Goal: Information Seeking & Learning: Learn about a topic

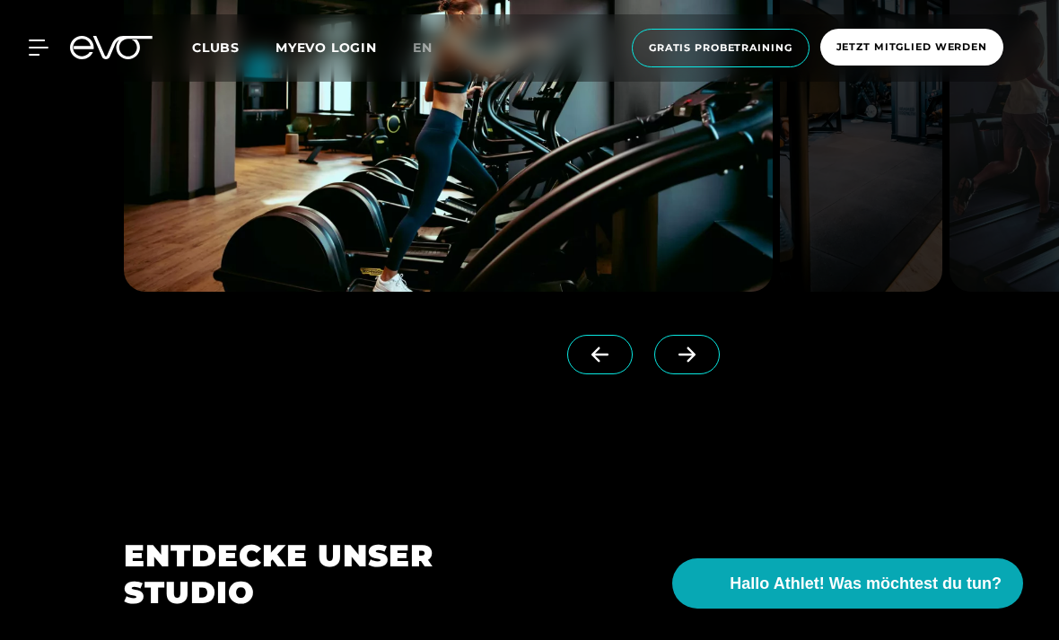
scroll to position [1593, 0]
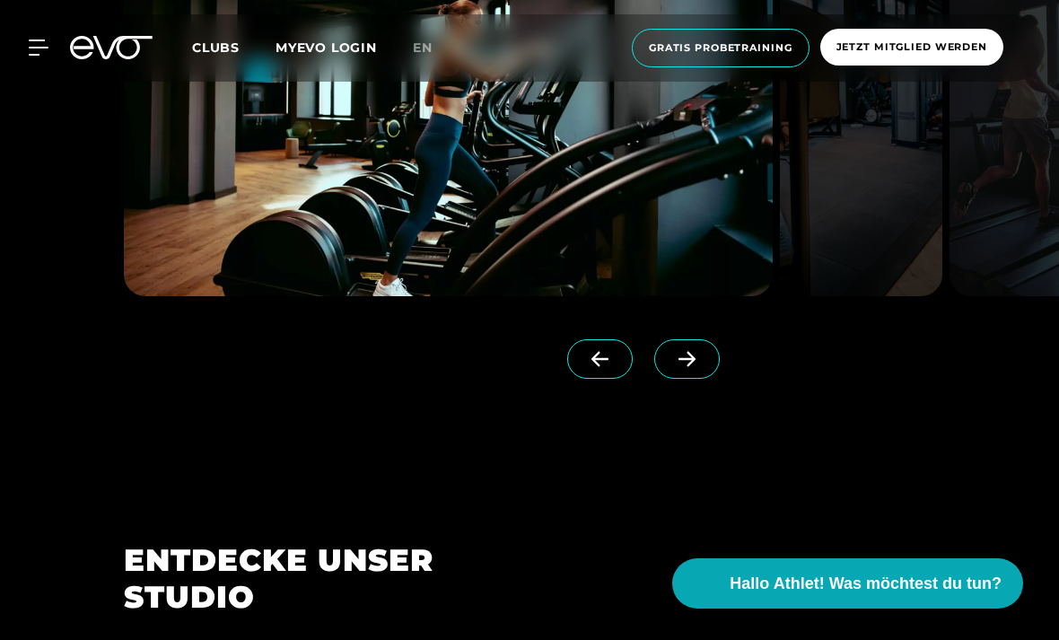
click at [689, 367] on icon at bounding box center [686, 359] width 31 height 16
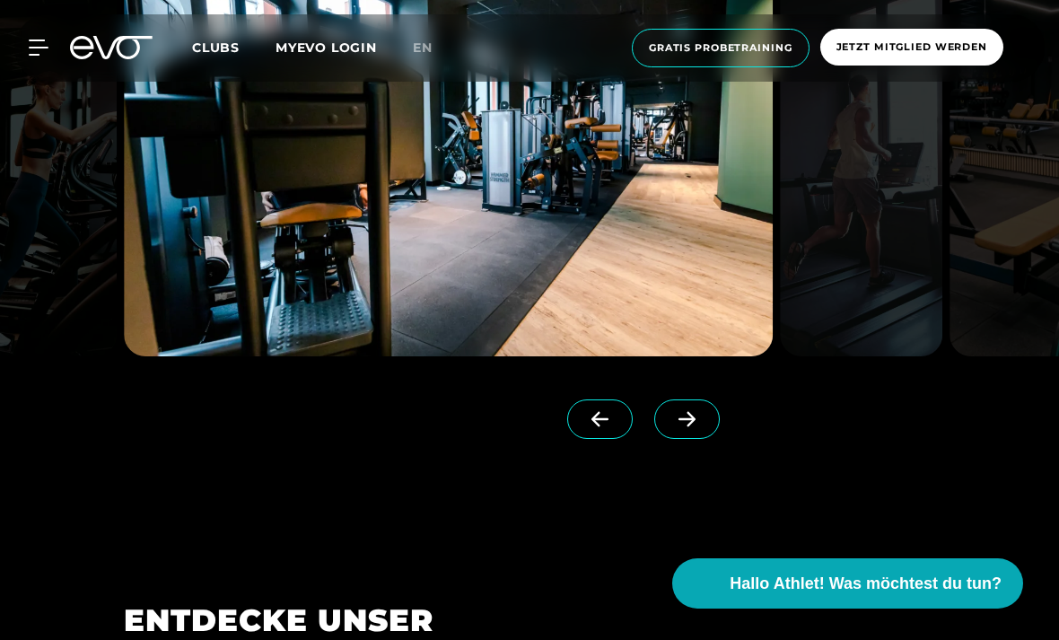
scroll to position [1523, 0]
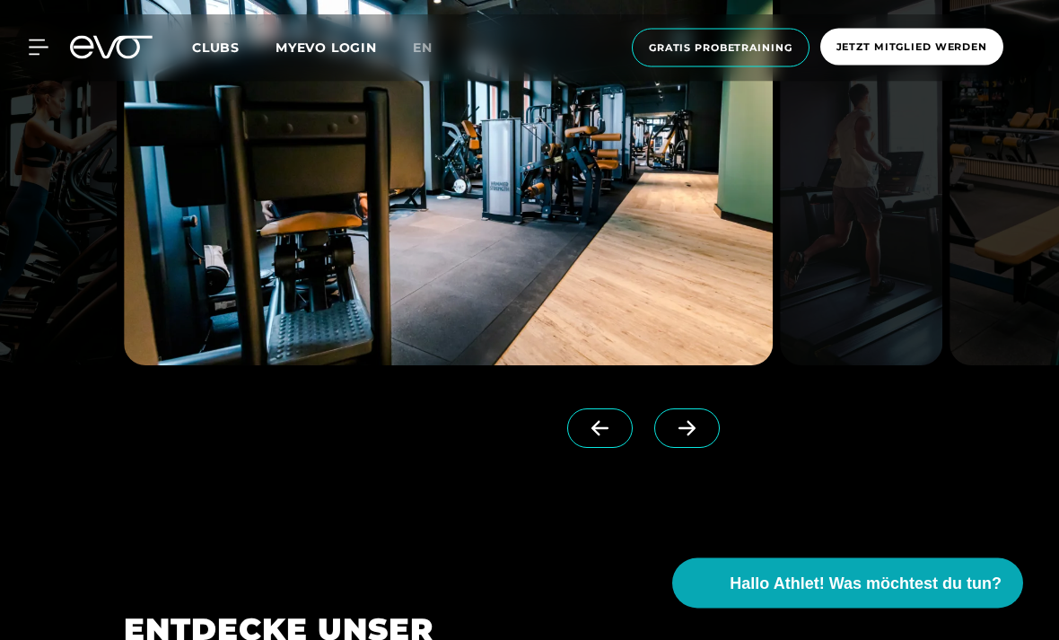
click at [691, 437] on icon at bounding box center [686, 429] width 31 height 16
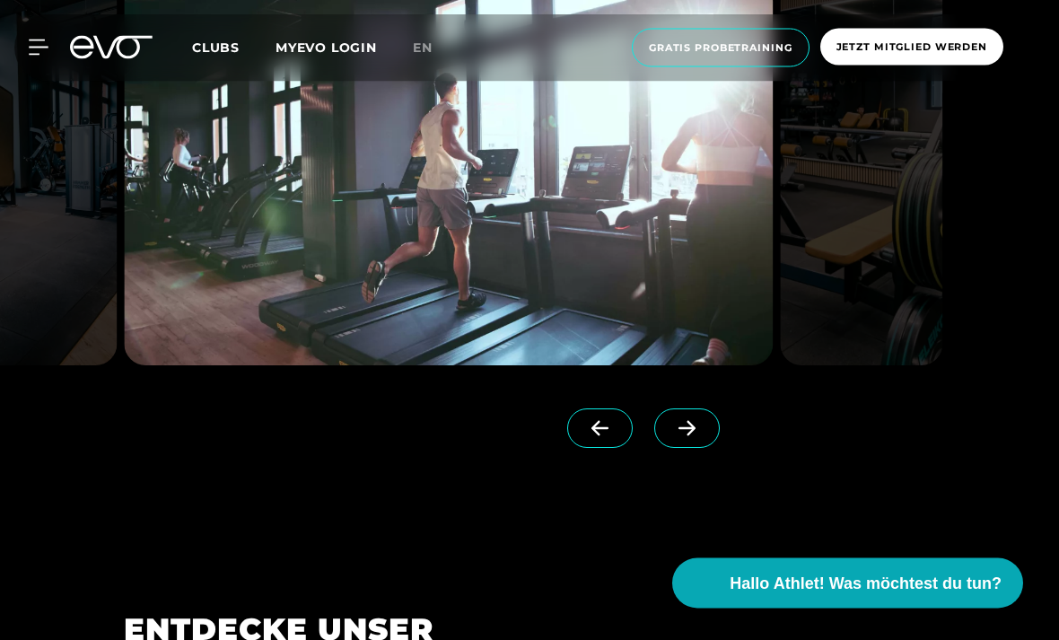
scroll to position [1524, 0]
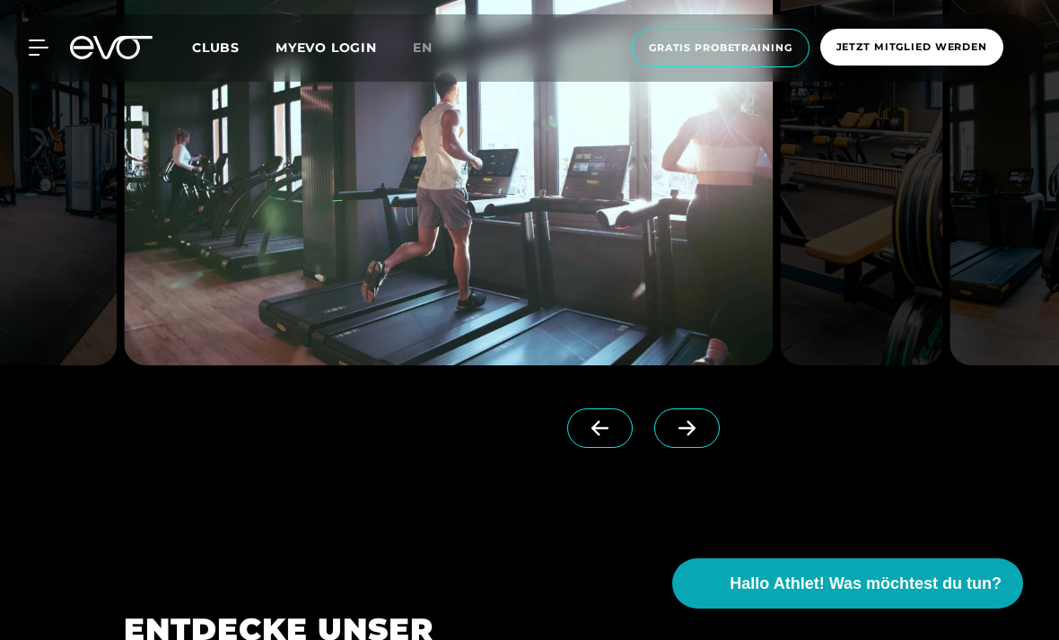
click at [696, 448] on span at bounding box center [686, 427] width 65 height 39
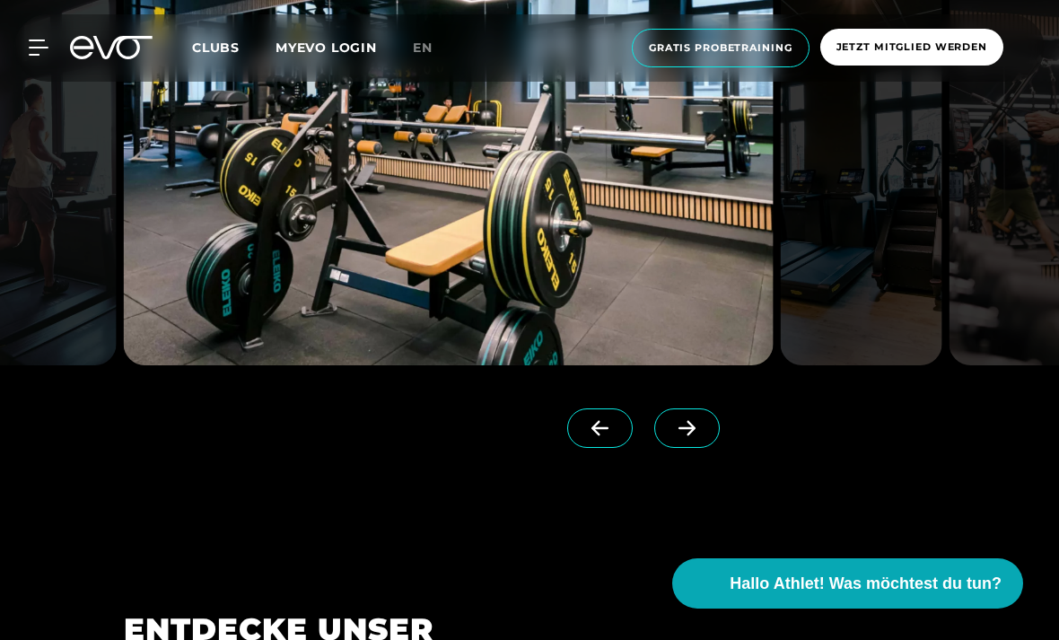
click at [697, 448] on span at bounding box center [686, 427] width 65 height 39
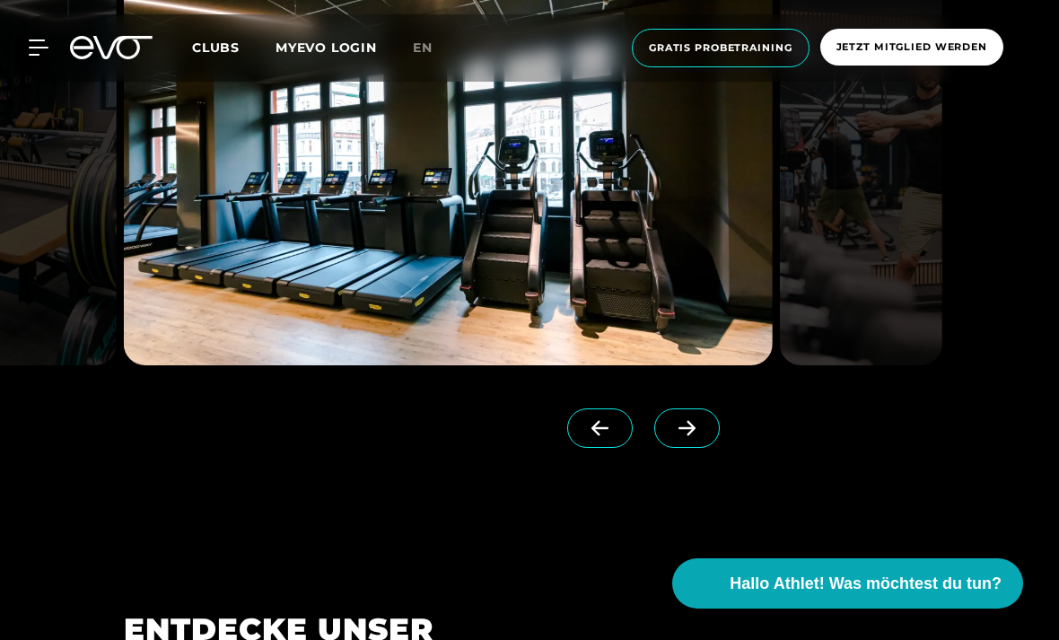
click at [696, 448] on span at bounding box center [686, 427] width 65 height 39
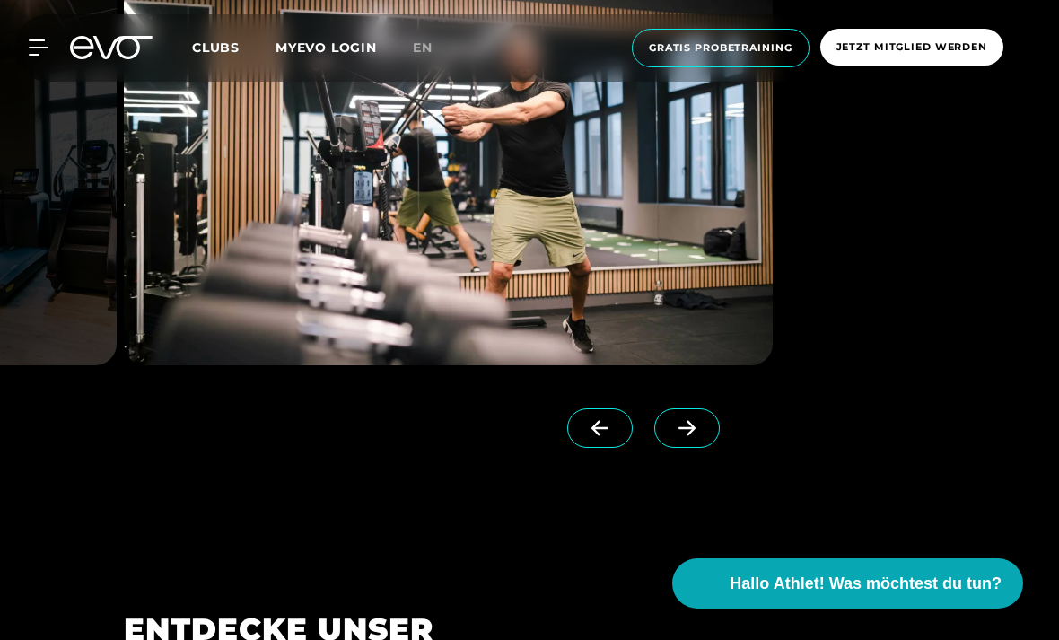
click at [698, 448] on span at bounding box center [686, 427] width 65 height 39
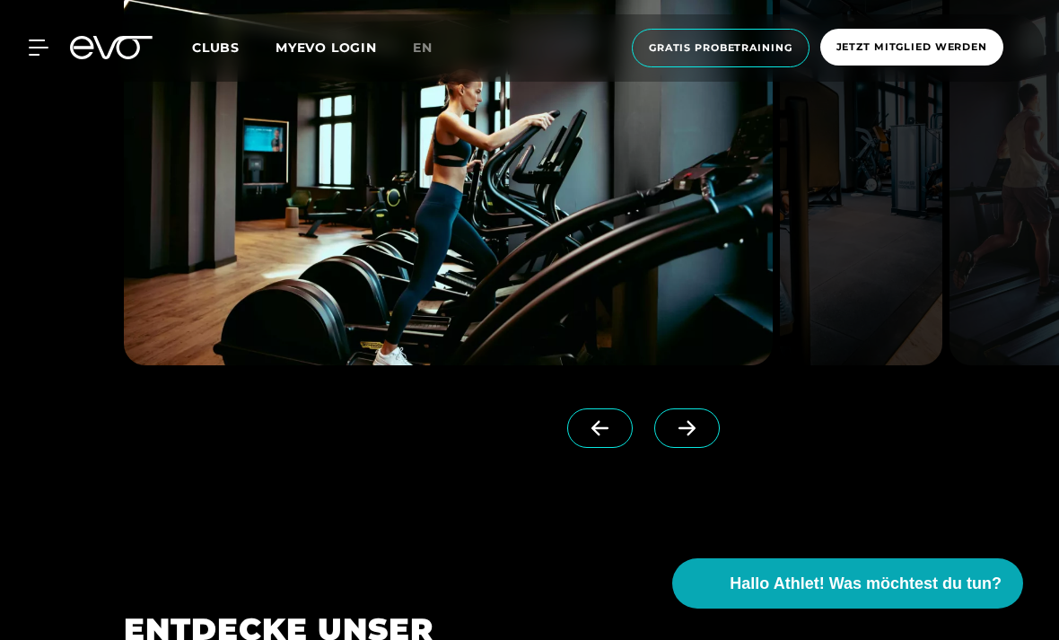
click at [698, 448] on span at bounding box center [686, 427] width 65 height 39
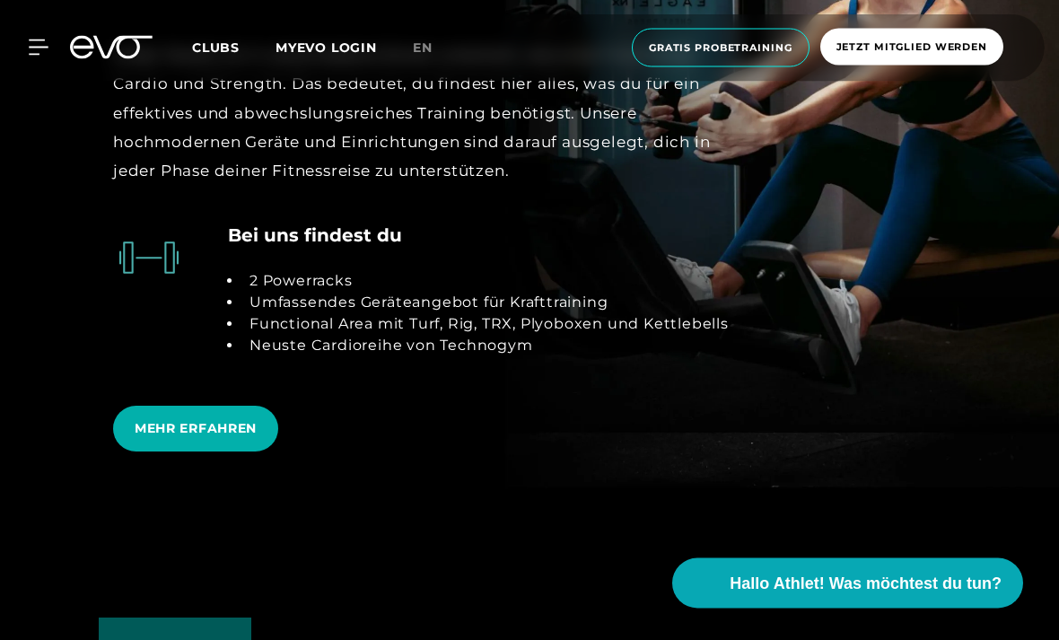
scroll to position [3511, 0]
click at [150, 438] on span "MEHR ERFAHREN" at bounding box center [196, 428] width 122 height 19
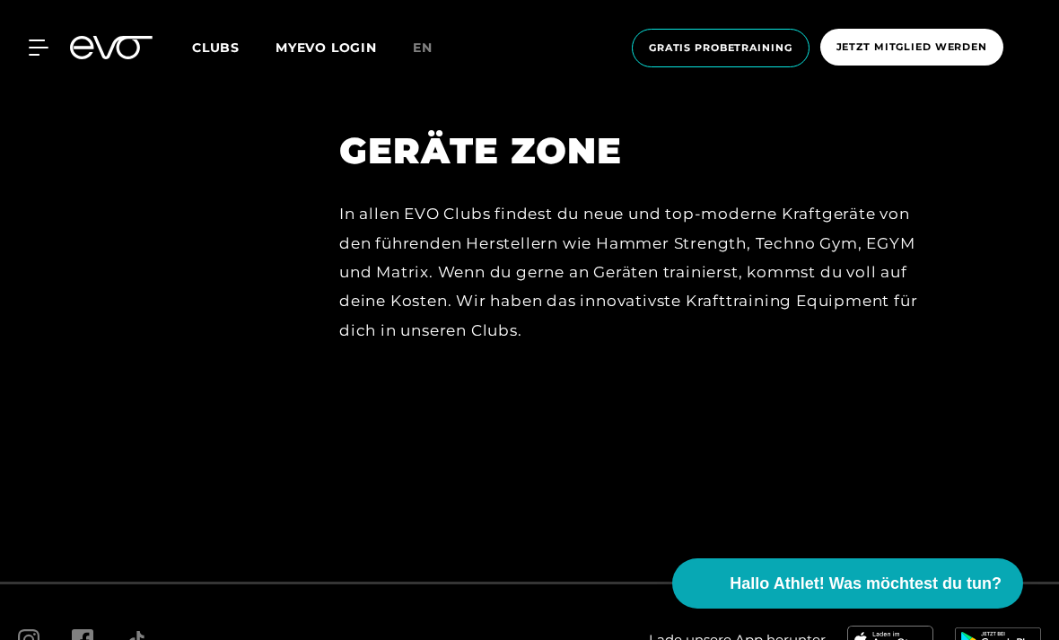
scroll to position [7773, 0]
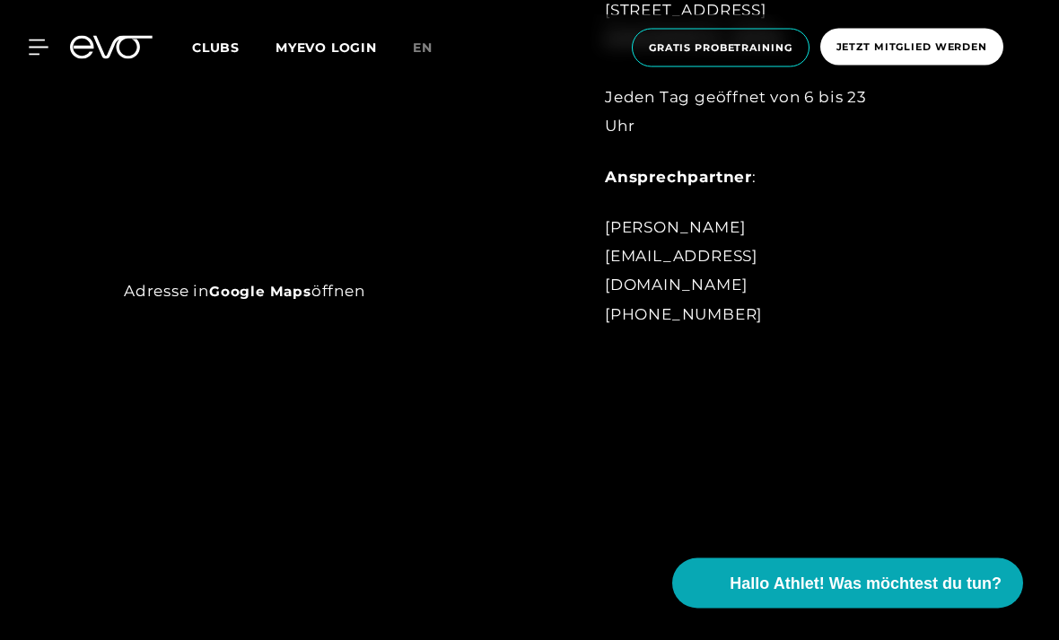
scroll to position [1210, 0]
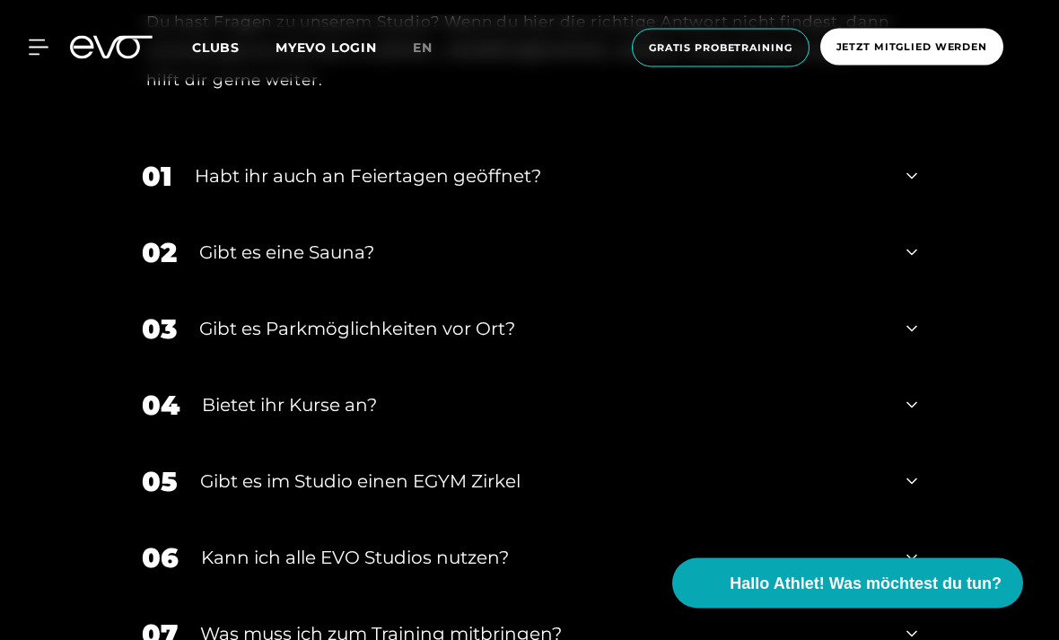
click at [902, 292] on div "02 Gibt es eine Sauna?" at bounding box center [529, 253] width 811 height 76
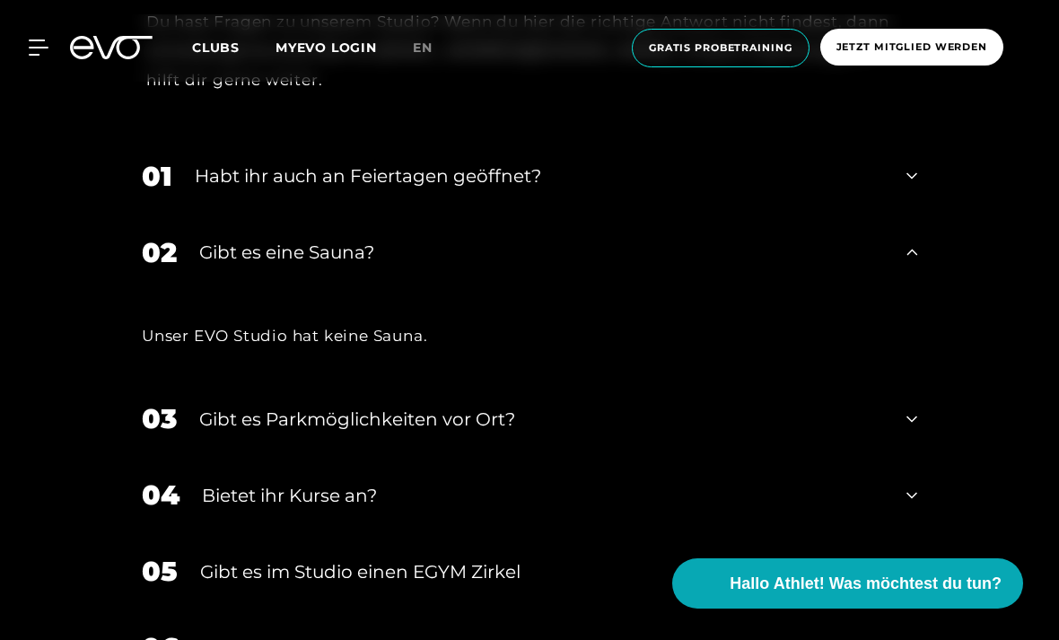
click at [911, 291] on div "02 Gibt es eine Sauna?" at bounding box center [529, 252] width 811 height 76
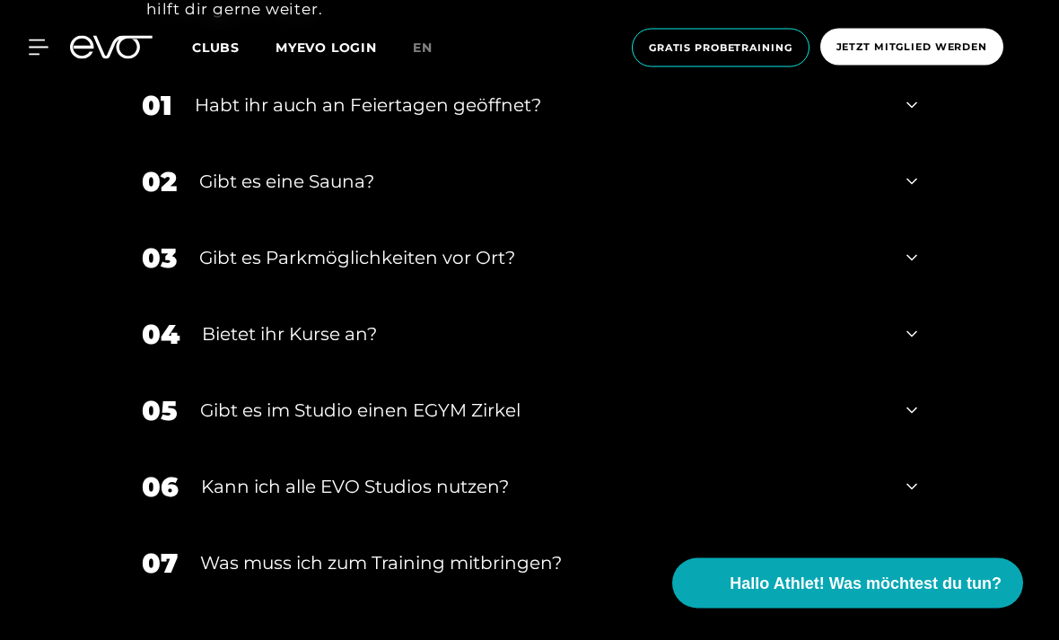
click at [916, 297] on div "03 Gibt es Parkmöglichkeiten vor Ort?" at bounding box center [529, 259] width 811 height 76
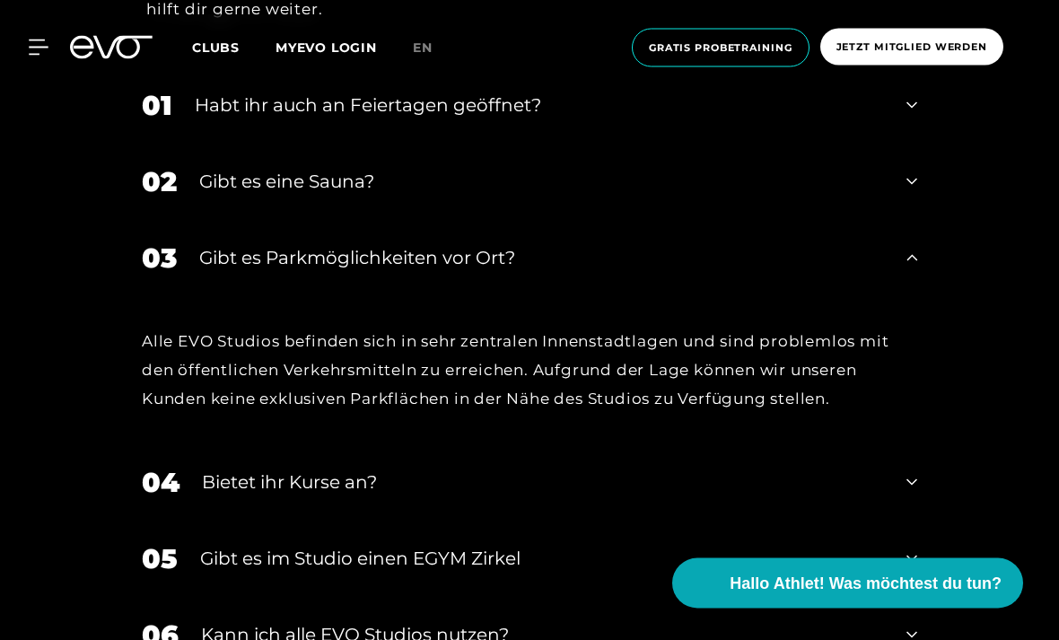
scroll to position [6197, 0]
click at [922, 296] on div "03 Gibt es Parkmöglichkeiten vor Ort?" at bounding box center [529, 258] width 811 height 76
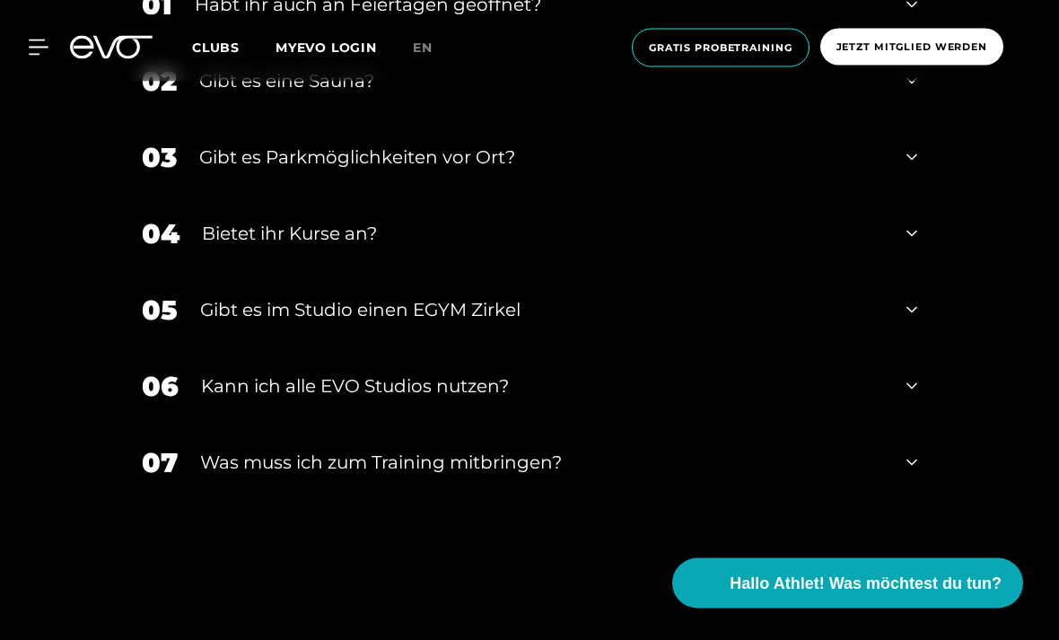
click at [902, 273] on div "04 Bietet ihr [DEMOGRAPHIC_DATA]?" at bounding box center [529, 234] width 811 height 76
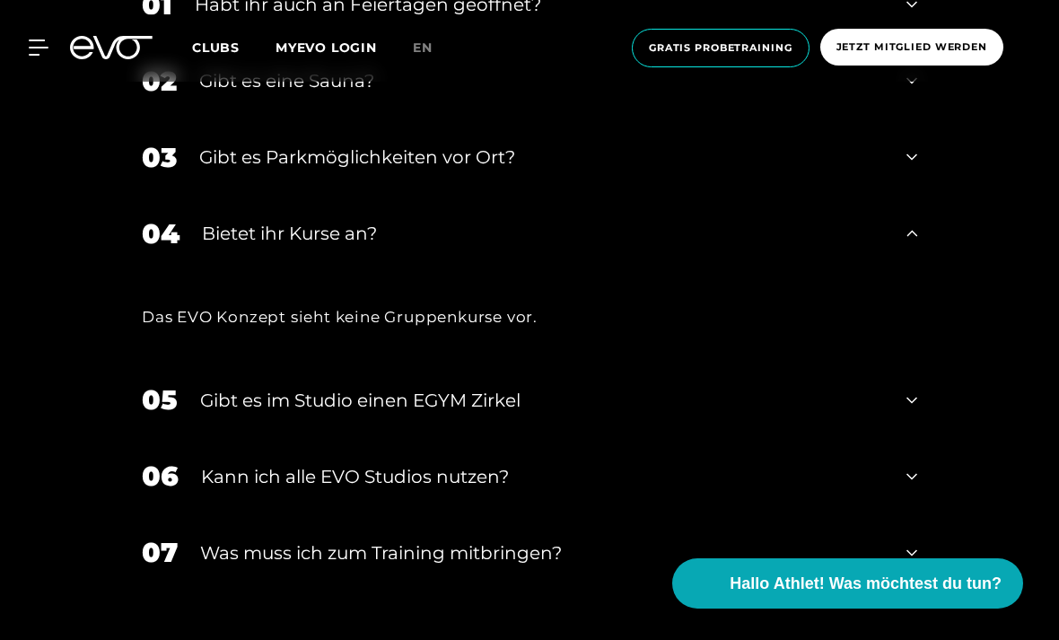
click at [920, 272] on div "04 Bietet ihr [DEMOGRAPHIC_DATA]?" at bounding box center [529, 234] width 811 height 76
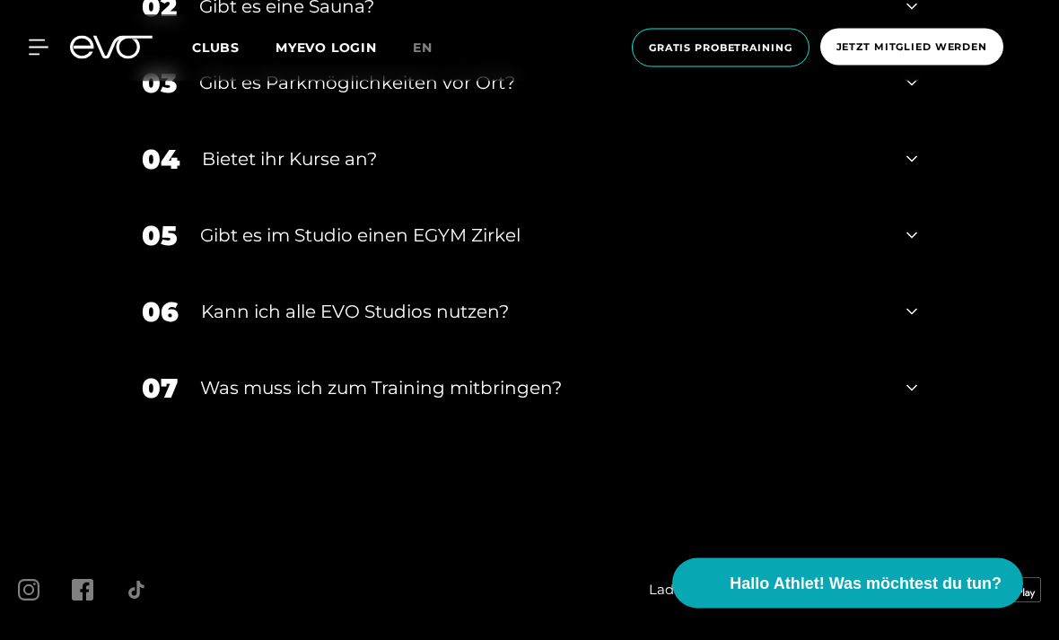
scroll to position [6372, 0]
click at [910, 274] on div "05 Gibt es im Studio einen EGYM Zirkel" at bounding box center [529, 235] width 811 height 76
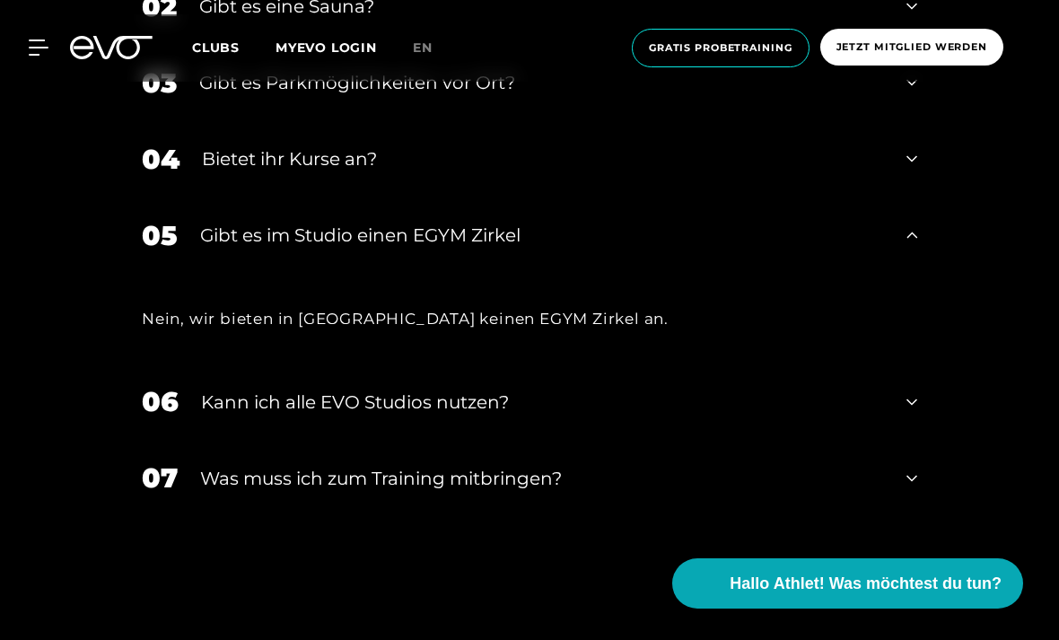
click at [921, 274] on div "05 Gibt es im Studio einen EGYM Zirkel" at bounding box center [529, 235] width 811 height 76
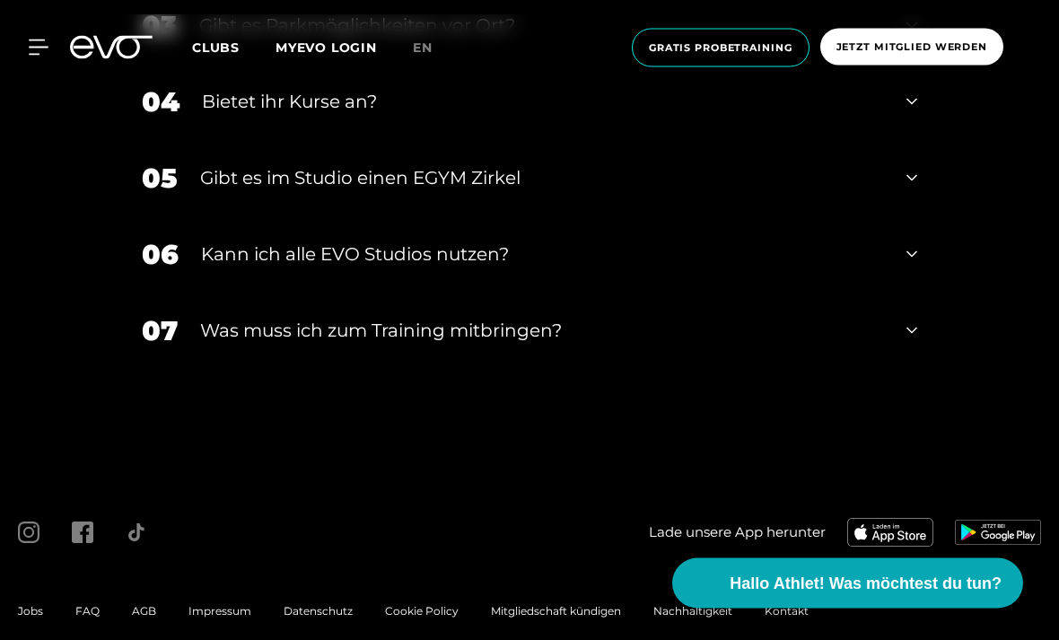
click at [906, 266] on icon at bounding box center [911, 255] width 11 height 22
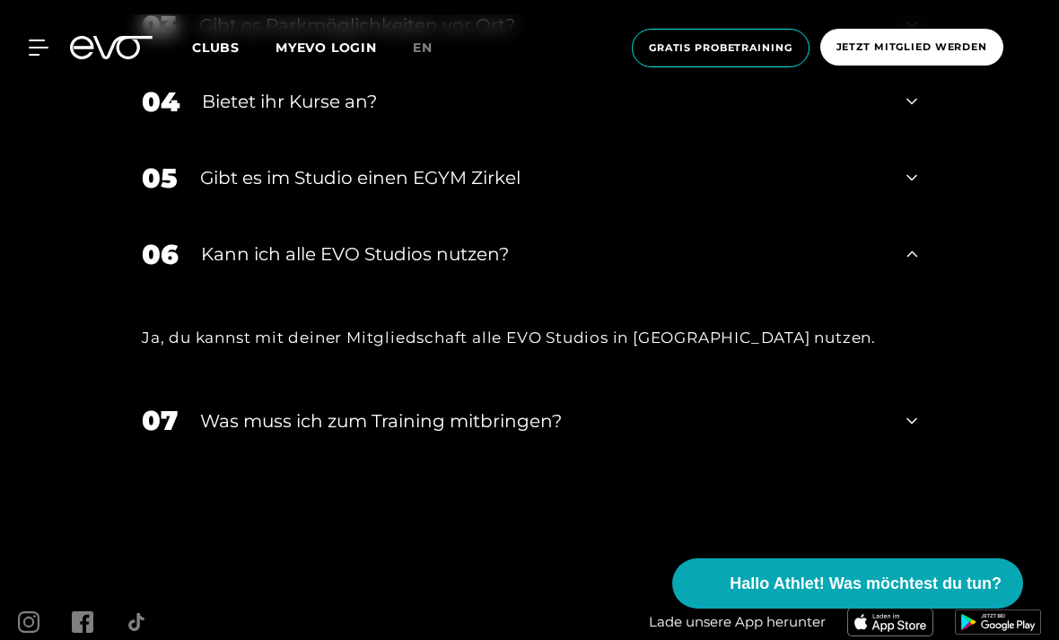
click at [921, 292] on div "06 Kann ich alle EVO Studios nutzen?" at bounding box center [529, 254] width 811 height 76
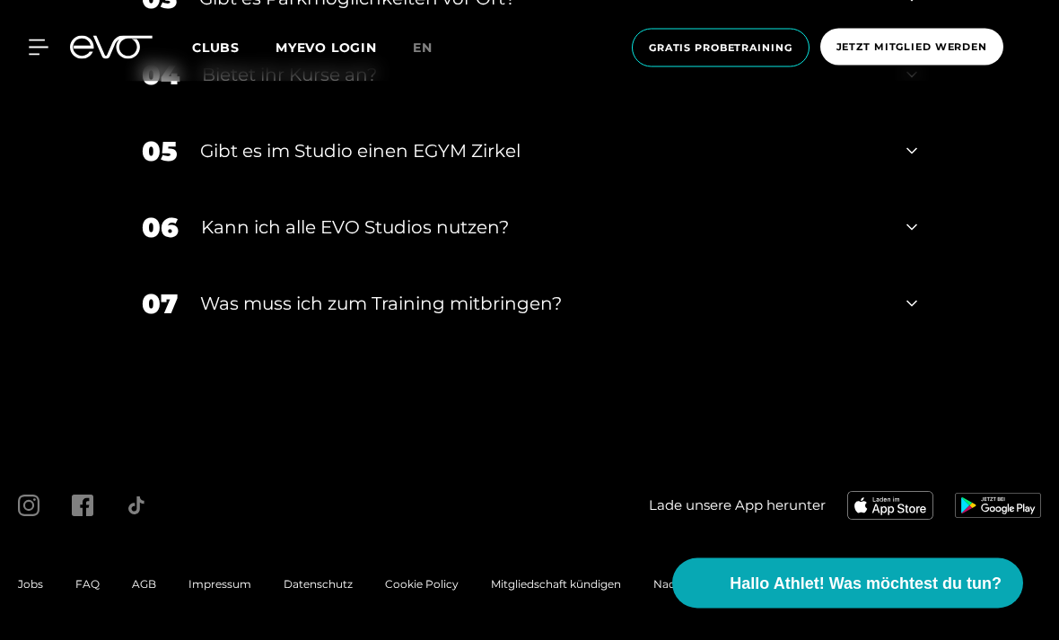
scroll to position [6512, 0]
click at [906, 314] on icon at bounding box center [911, 303] width 11 height 22
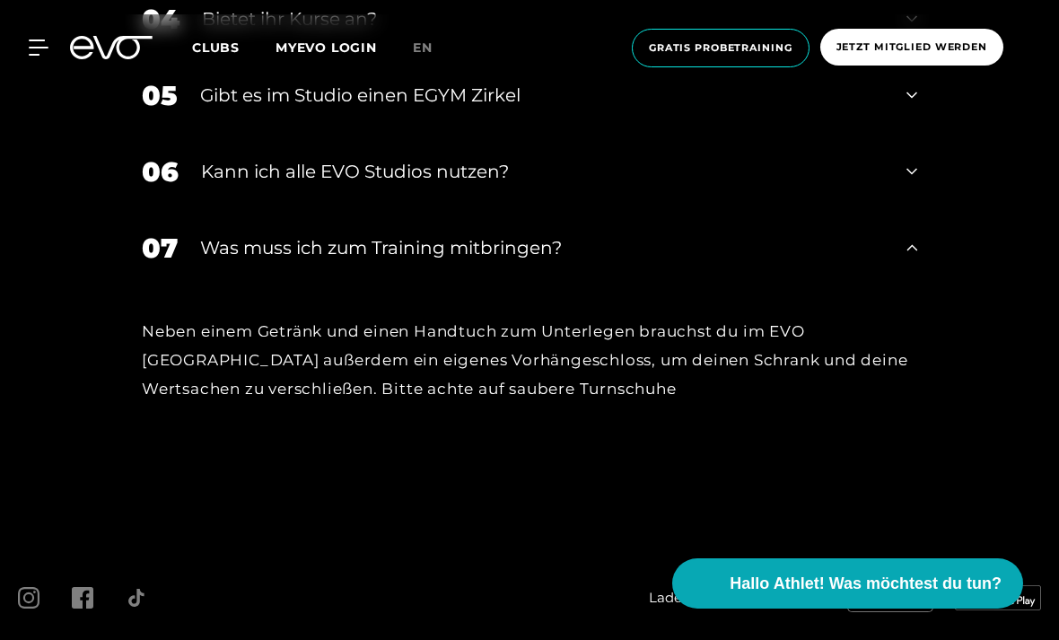
click at [921, 286] on div "07 Was muss ich zum Training mitbringen?" at bounding box center [529, 248] width 811 height 76
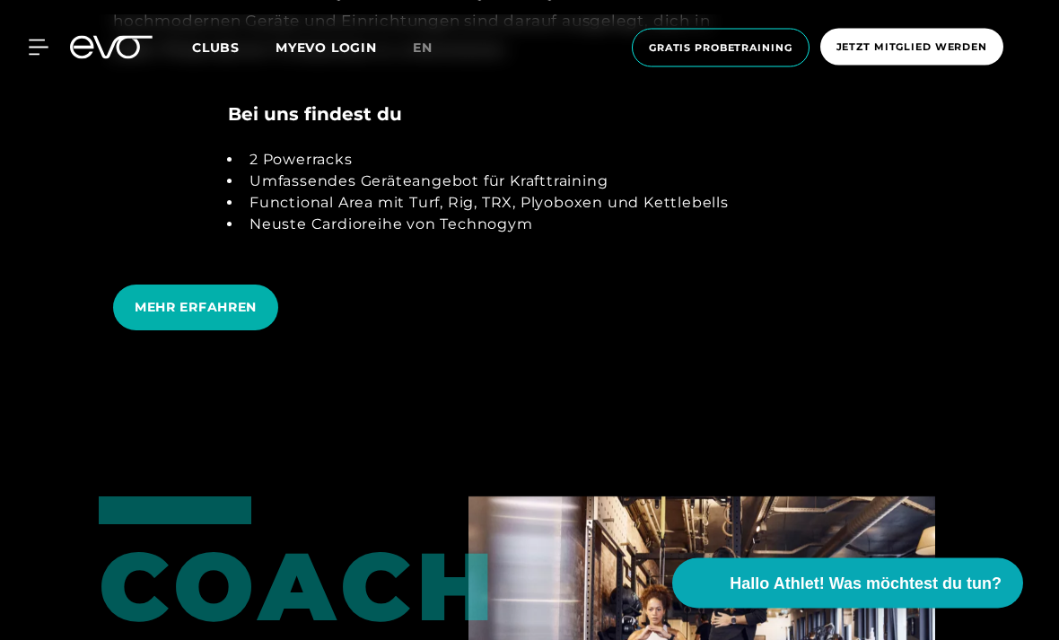
scroll to position [3581, 0]
